Goal: Transaction & Acquisition: Purchase product/service

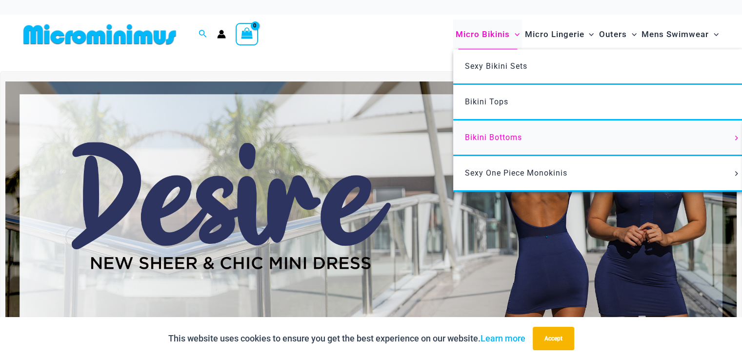
click at [522, 136] on link "Bikini Bottoms" at bounding box center [598, 138] width 290 height 36
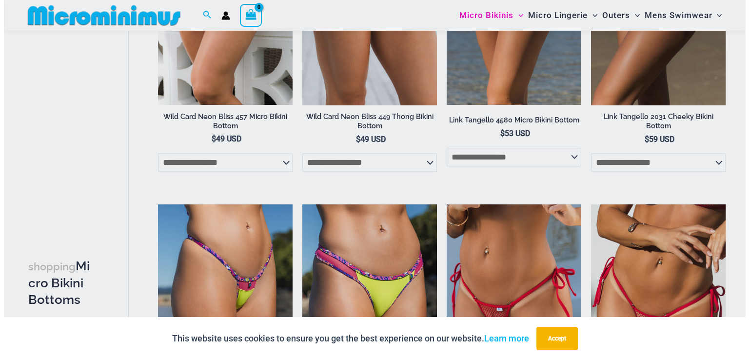
scroll to position [977, 0]
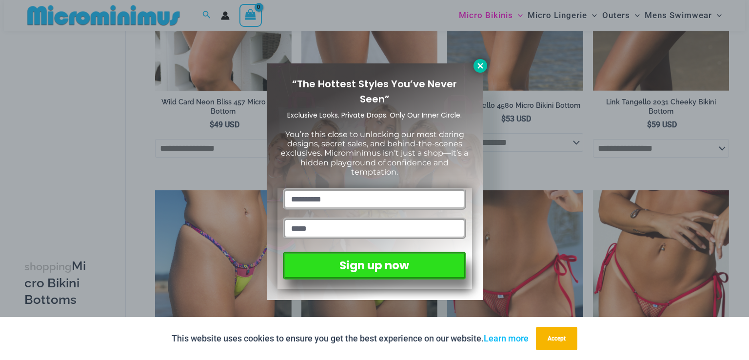
click at [477, 63] on icon at bounding box center [480, 65] width 9 height 9
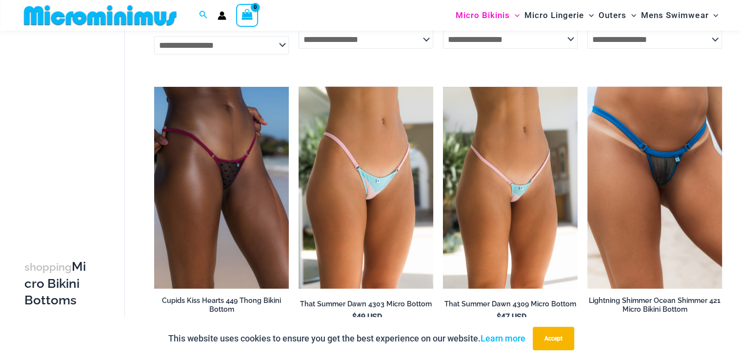
scroll to position [2584, 0]
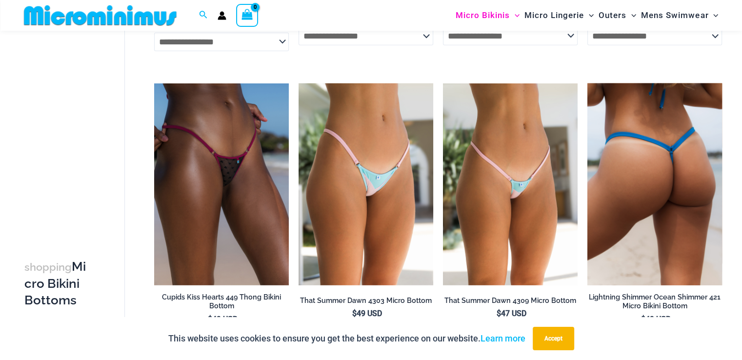
click at [645, 221] on img at bounding box center [654, 184] width 135 height 202
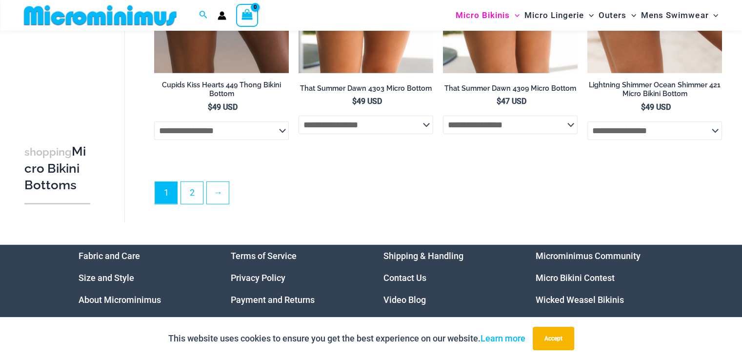
scroll to position [2828, 0]
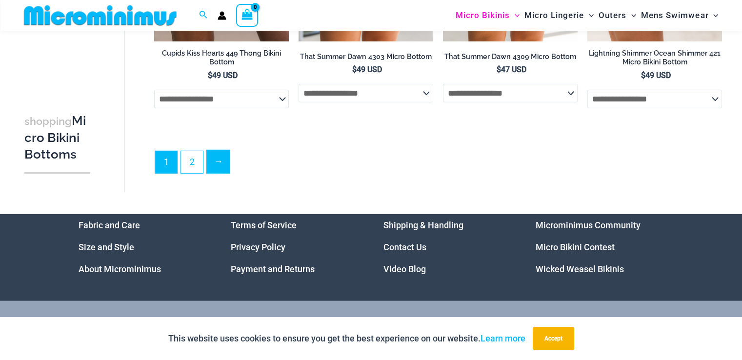
click at [223, 171] on link "→" at bounding box center [218, 161] width 23 height 23
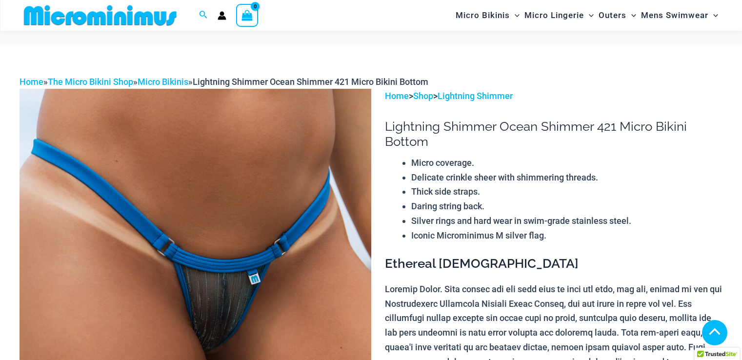
scroll to position [731, 0]
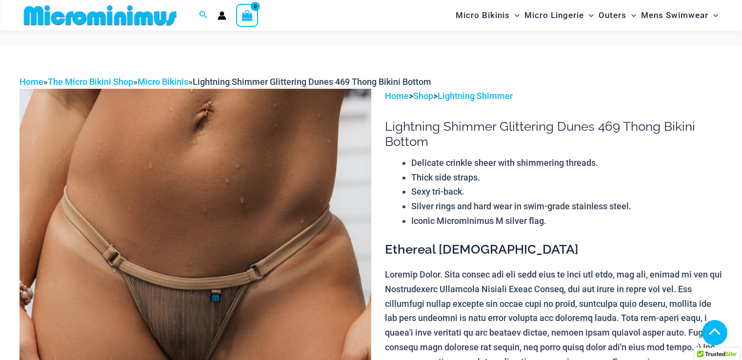
scroll to position [486, 0]
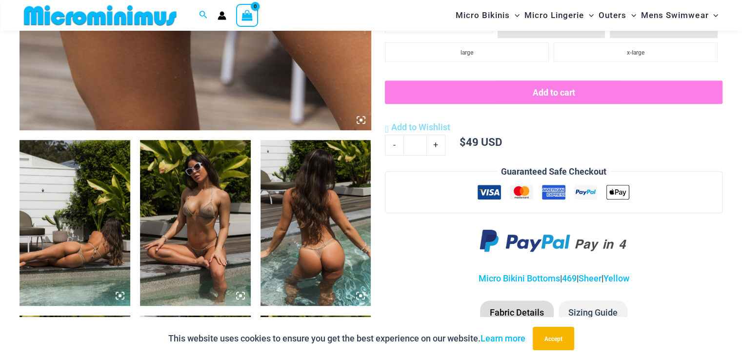
click at [242, 295] on icon at bounding box center [240, 295] width 9 height 9
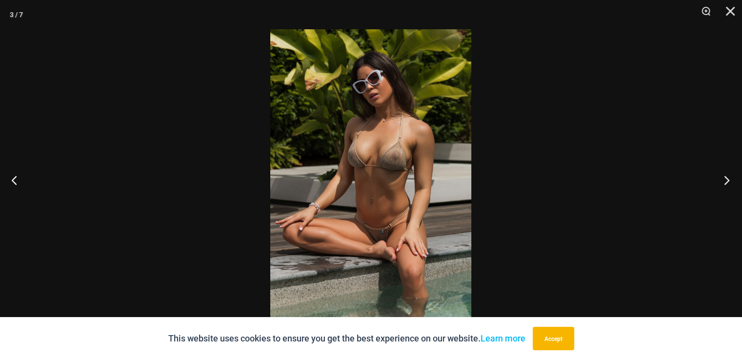
click at [723, 179] on button "Next" at bounding box center [723, 180] width 37 height 49
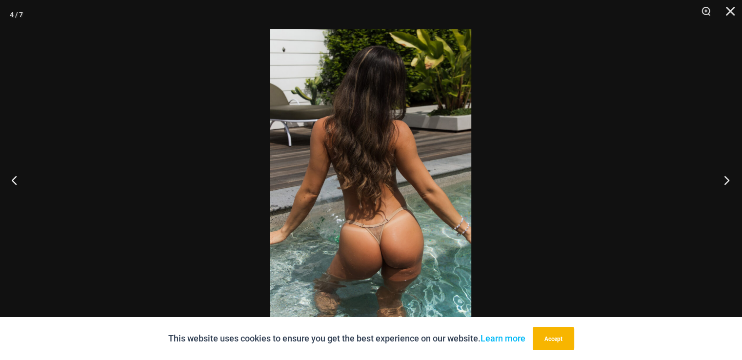
click at [723, 179] on button "Next" at bounding box center [723, 180] width 37 height 49
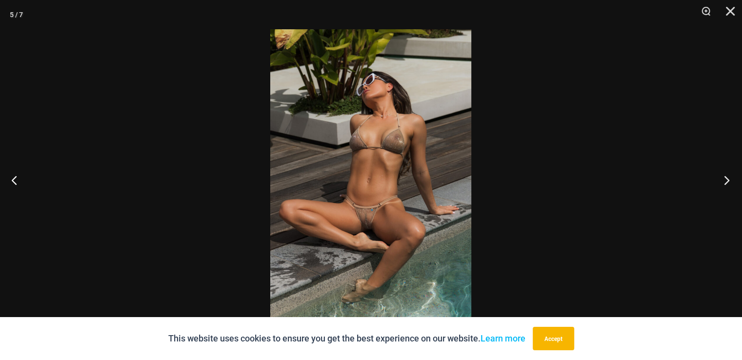
click at [723, 179] on button "Next" at bounding box center [723, 180] width 37 height 49
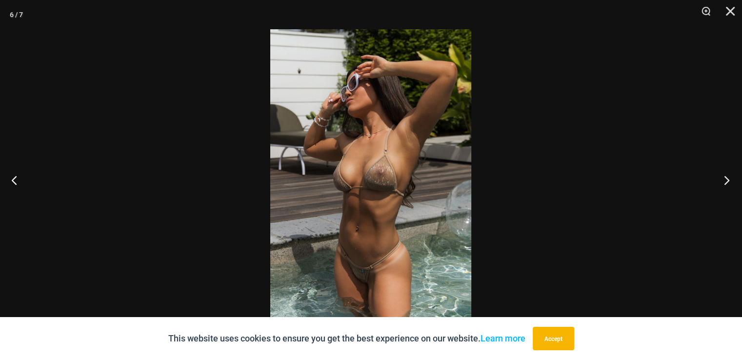
click at [723, 179] on button "Next" at bounding box center [723, 180] width 37 height 49
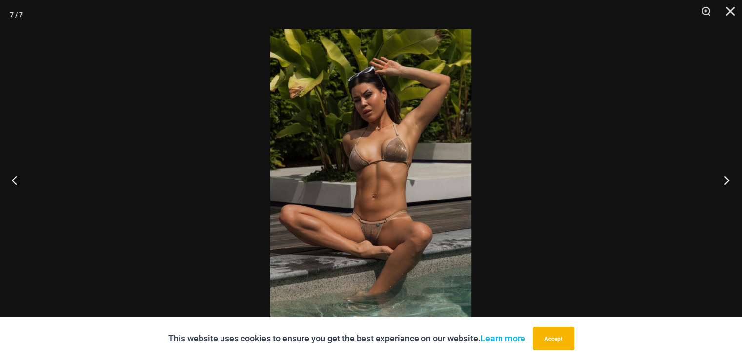
click at [723, 179] on button "Next" at bounding box center [723, 180] width 37 height 49
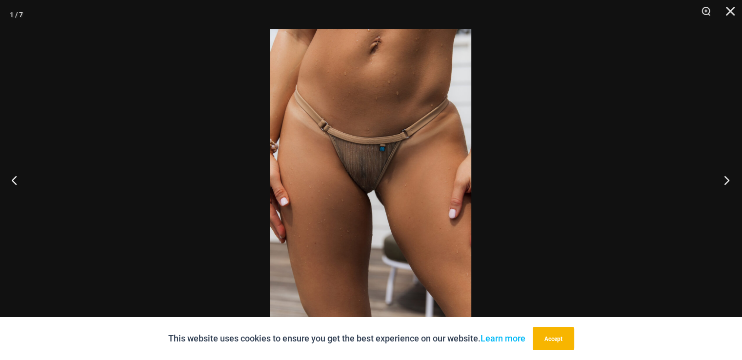
click at [723, 179] on button "Next" at bounding box center [723, 180] width 37 height 49
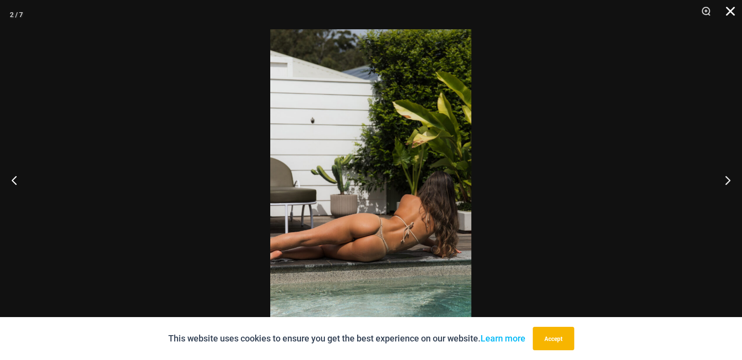
click at [729, 12] on button "Close" at bounding box center [726, 14] width 24 height 29
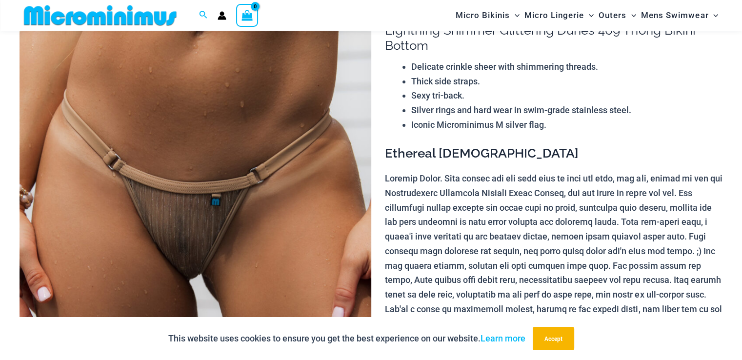
scroll to position [96, 0]
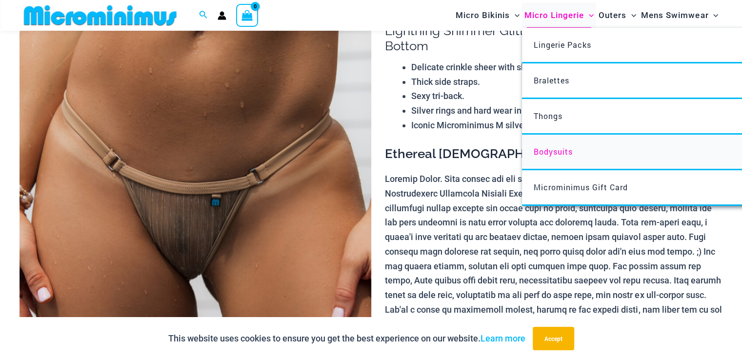
click at [551, 146] on span "Bodysuits" at bounding box center [552, 151] width 39 height 10
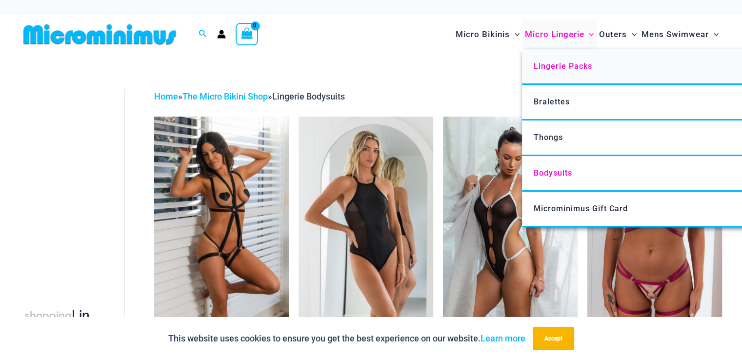
click at [560, 74] on link "Lingerie Packs" at bounding box center [667, 67] width 290 height 36
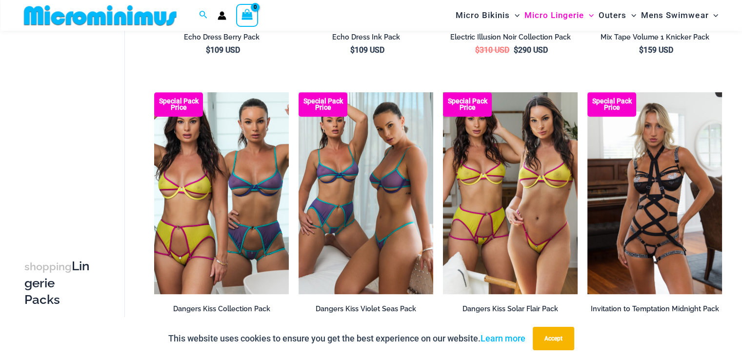
scroll to position [576, 0]
